Goal: Information Seeking & Learning: Learn about a topic

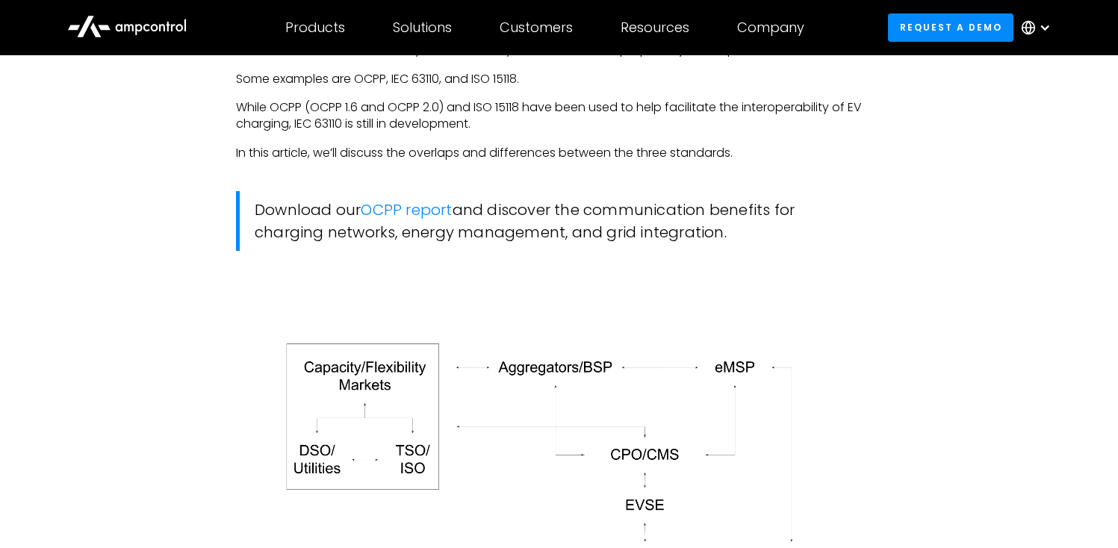
scroll to position [1501, 0]
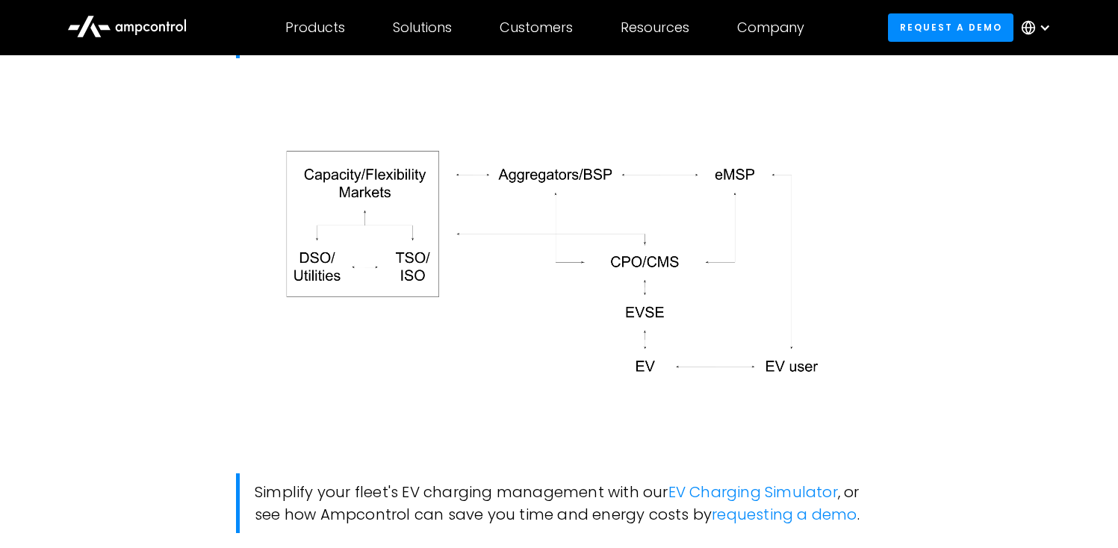
click at [836, 371] on img at bounding box center [559, 266] width 646 height 296
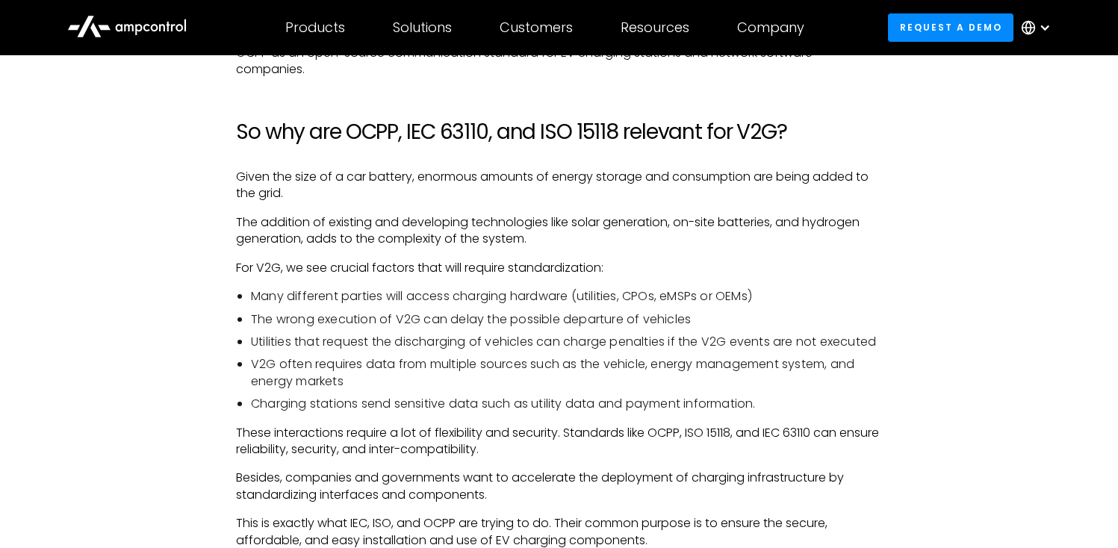
scroll to position [3790, 0]
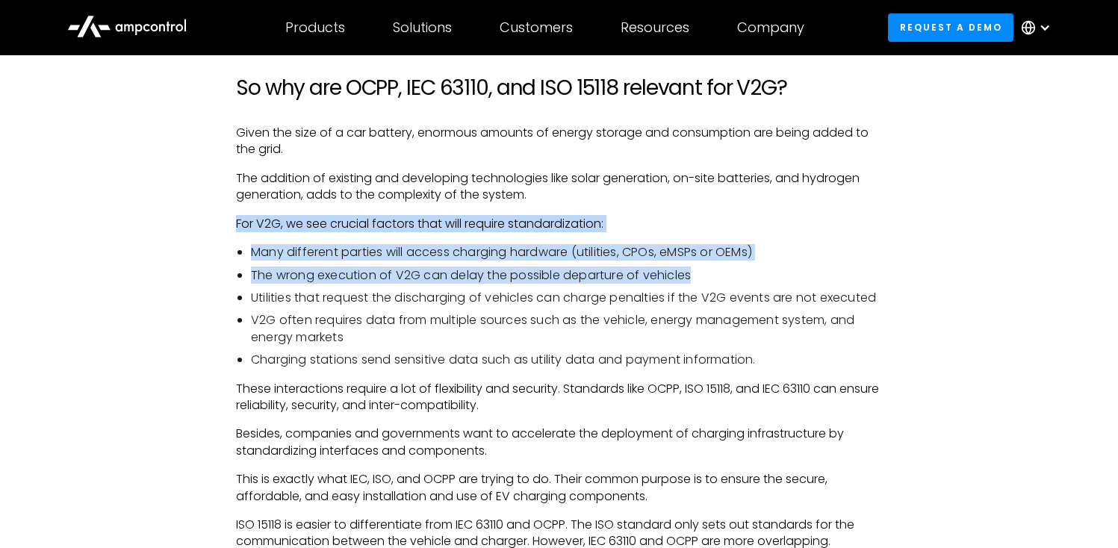
drag, startPoint x: 231, startPoint y: 241, endPoint x: 863, endPoint y: 291, distance: 634.0
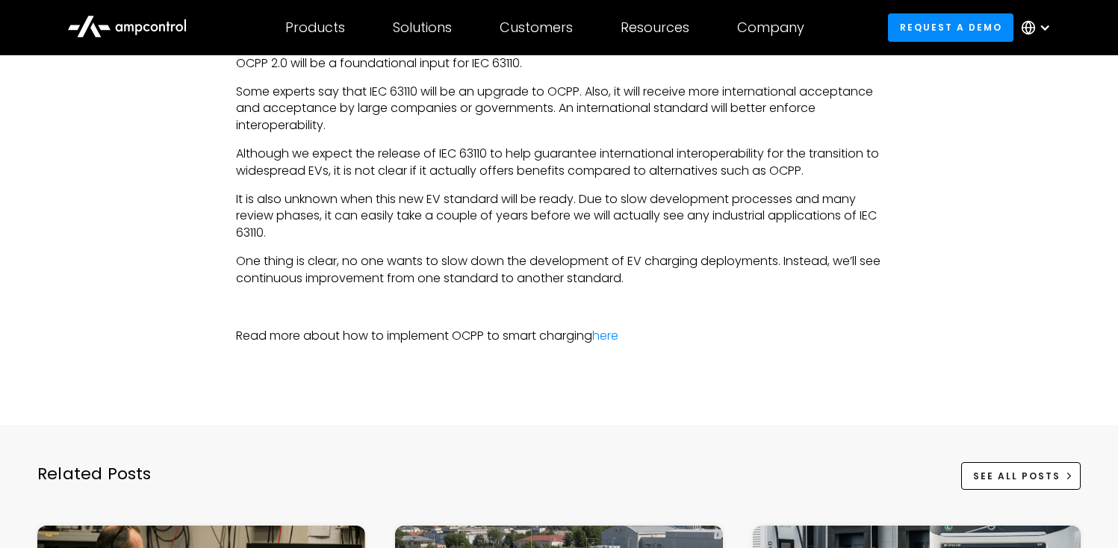
scroll to position [4501, 0]
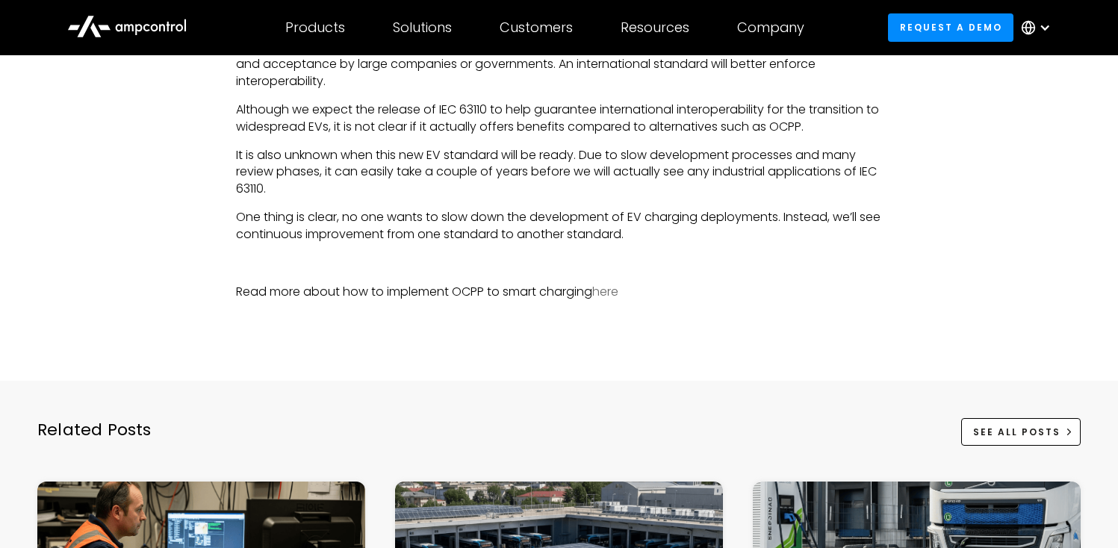
click at [619, 300] on link "here" at bounding box center [605, 291] width 26 height 17
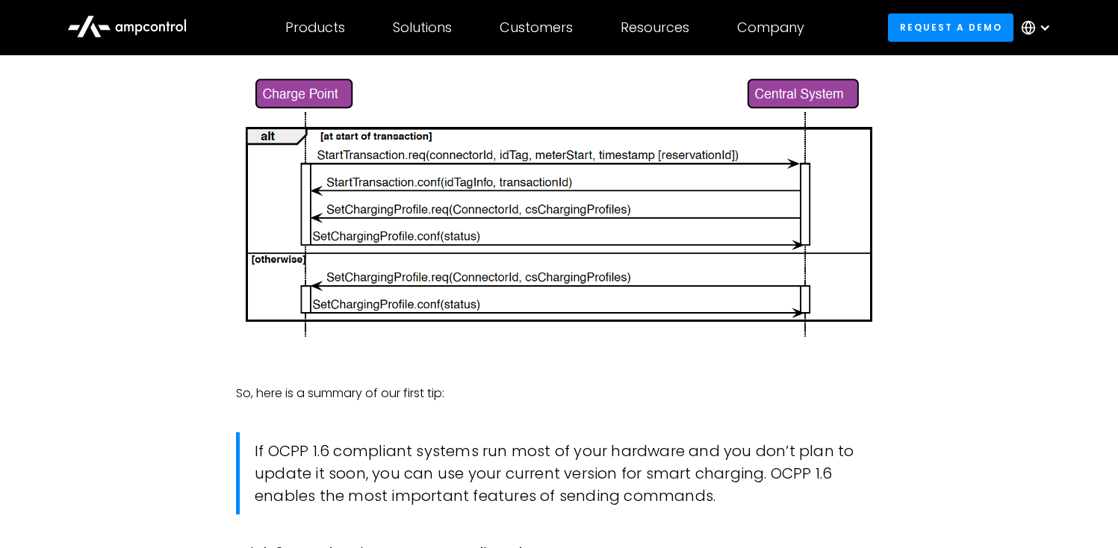
scroll to position [1838, 0]
